Goal: Information Seeking & Learning: Learn about a topic

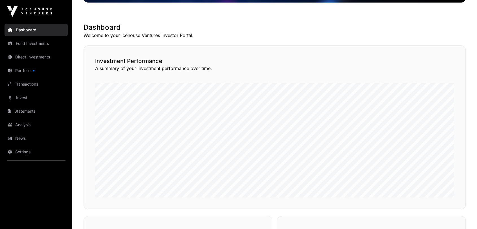
scroll to position [88, 0]
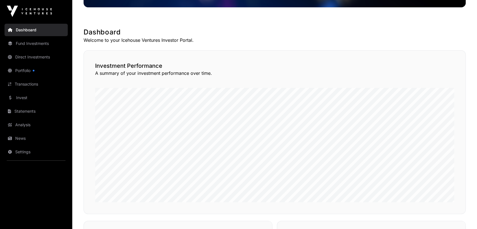
click at [26, 71] on link "Portfolio" at bounding box center [36, 70] width 63 height 12
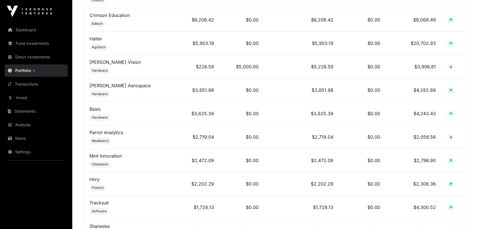
scroll to position [251, 0]
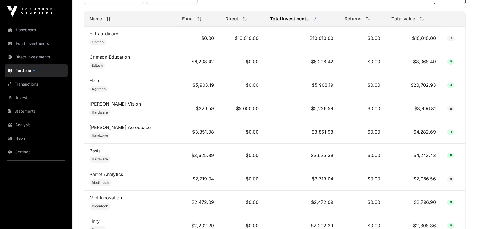
click at [107, 60] on link "Crimson Education" at bounding box center [110, 57] width 40 height 6
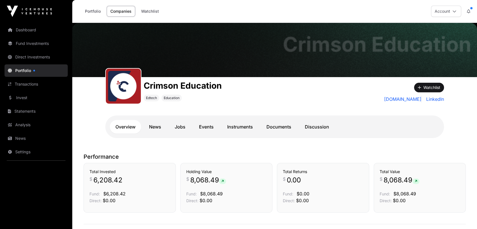
click at [273, 125] on link "Documents" at bounding box center [279, 127] width 36 height 14
